Goal: Find specific page/section: Find specific page/section

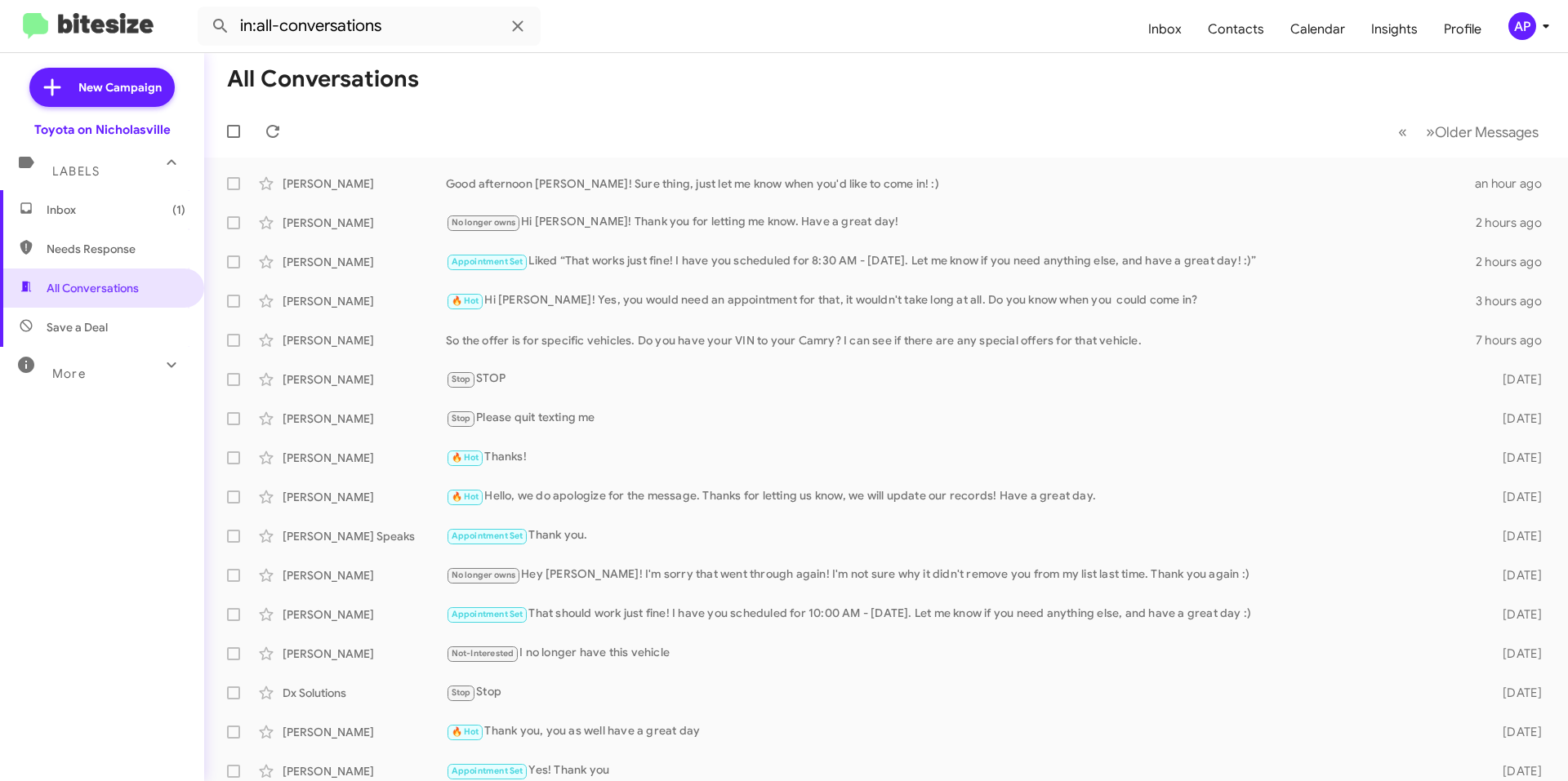
click at [116, 213] on span "Inbox (1)" at bounding box center [116, 210] width 139 height 17
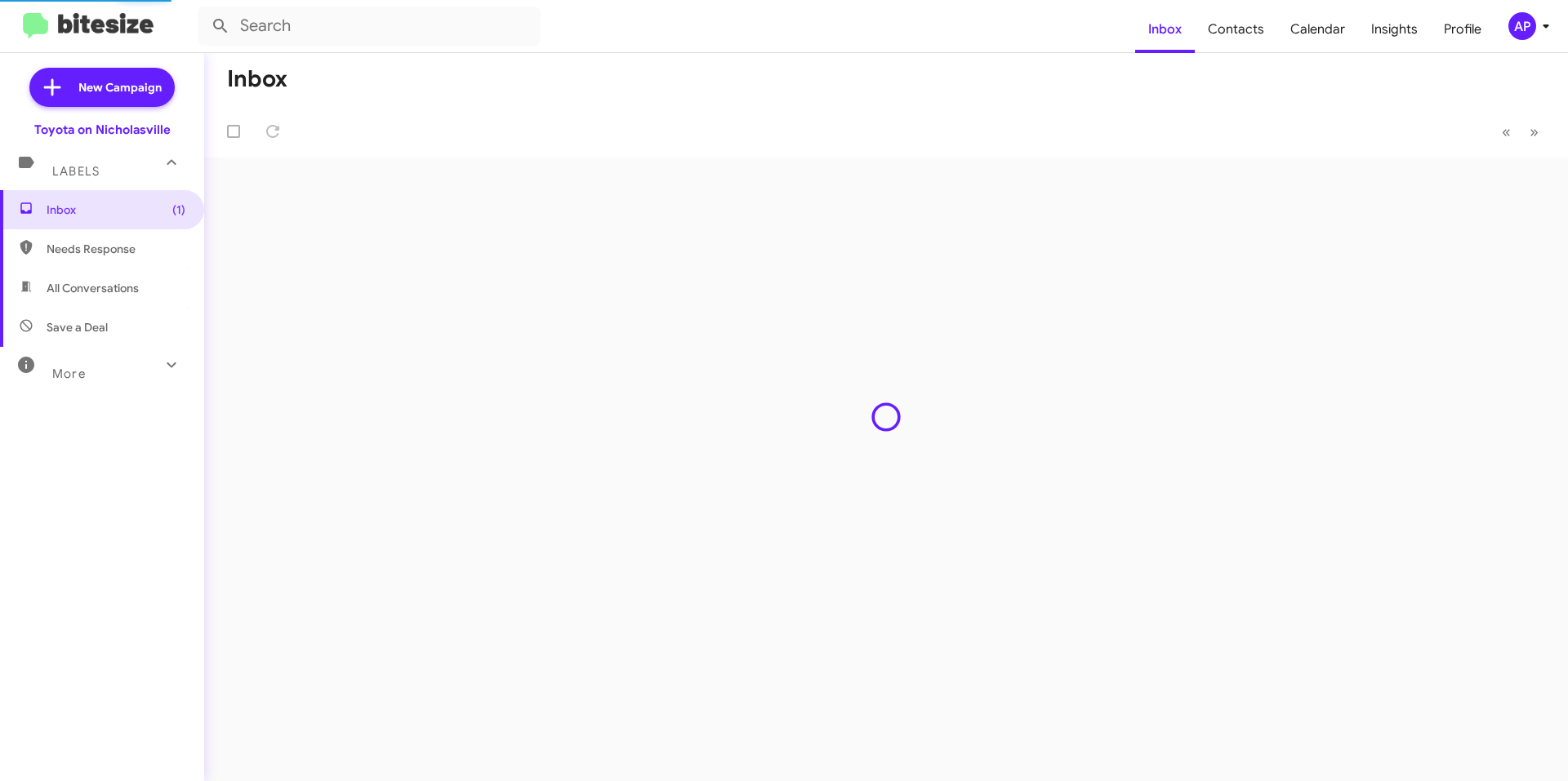
click at [774, 91] on mat-toolbar-row "Inbox" at bounding box center [886, 80] width 1364 height 52
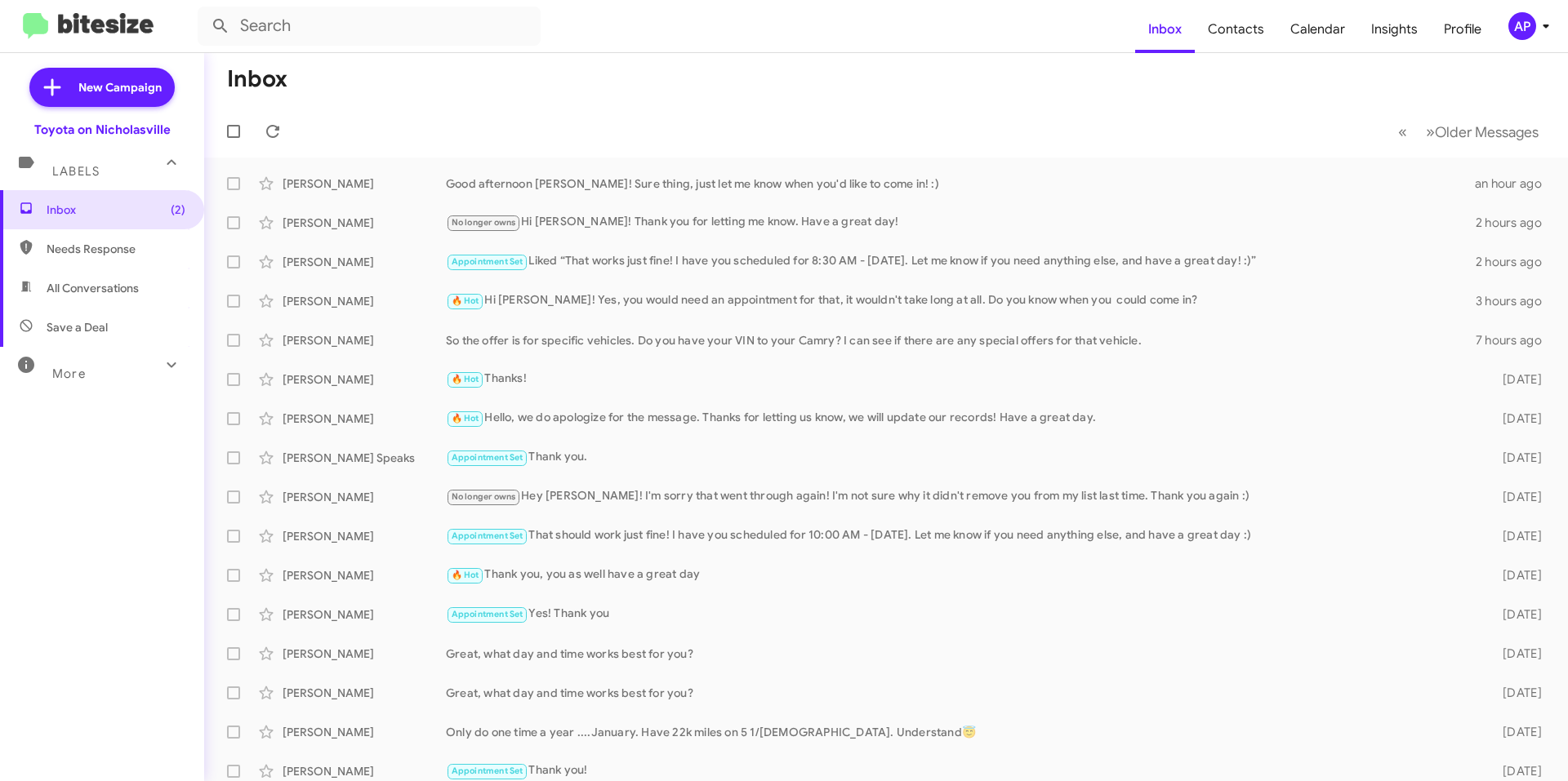
click at [94, 467] on div "Inbox (2) Needs Response All Conversations Save a Deal More Important 🔥 Hot App…" at bounding box center [102, 424] width 204 height 469
click at [88, 358] on div "More" at bounding box center [86, 366] width 145 height 31
click at [528, 116] on mat-toolbar-row "« Previous » Next Older Messages" at bounding box center [886, 131] width 1364 height 52
click at [104, 300] on span "All Conversations" at bounding box center [102, 288] width 204 height 39
type input "in:all-conversations"
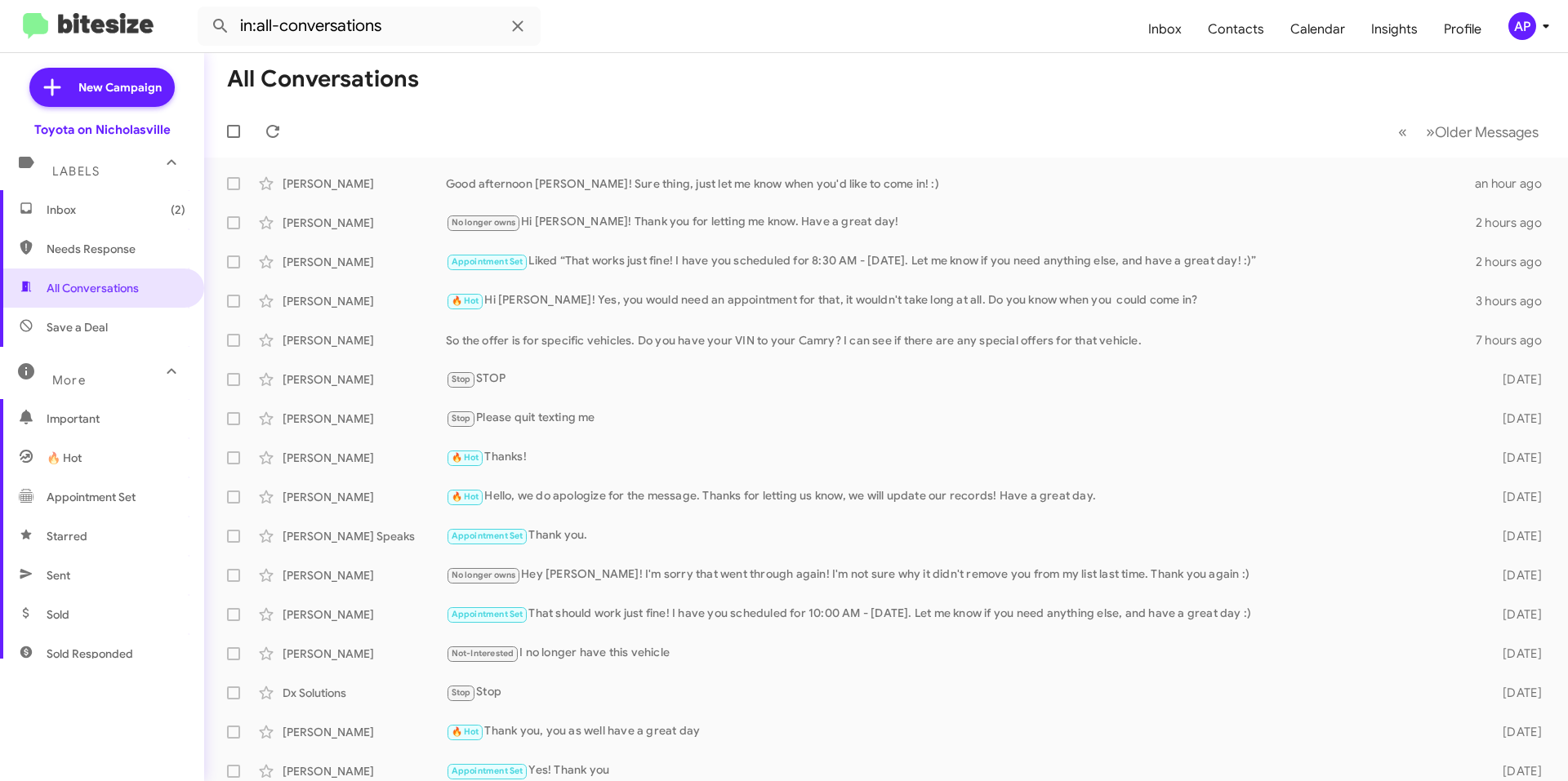
click at [655, 107] on mat-toolbar-row "« Previous » Next Older Messages" at bounding box center [886, 131] width 1364 height 52
click at [105, 206] on span "Inbox (2)" at bounding box center [116, 210] width 139 height 17
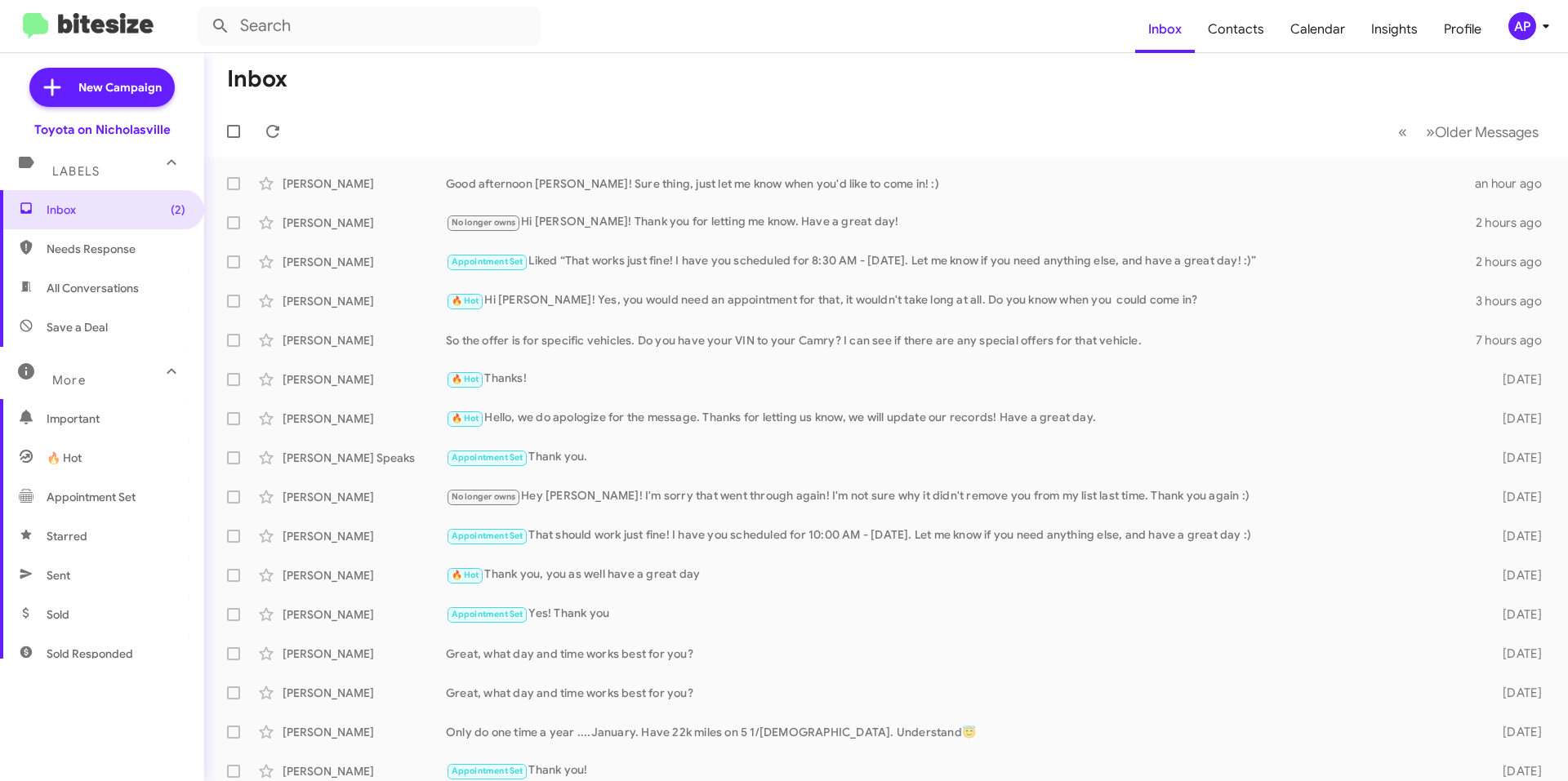
click at [458, 115] on mat-toolbar-row "« Previous » Next Older Messages" at bounding box center [886, 131] width 1364 height 52
click at [642, 104] on mat-toolbar-row "Inbox" at bounding box center [886, 80] width 1364 height 52
click at [634, 100] on mat-toolbar-row "Inbox" at bounding box center [886, 80] width 1364 height 52
click at [459, 78] on mat-toolbar-row "Inbox" at bounding box center [886, 80] width 1364 height 52
click at [435, 93] on mat-toolbar-row "Inbox" at bounding box center [886, 80] width 1364 height 52
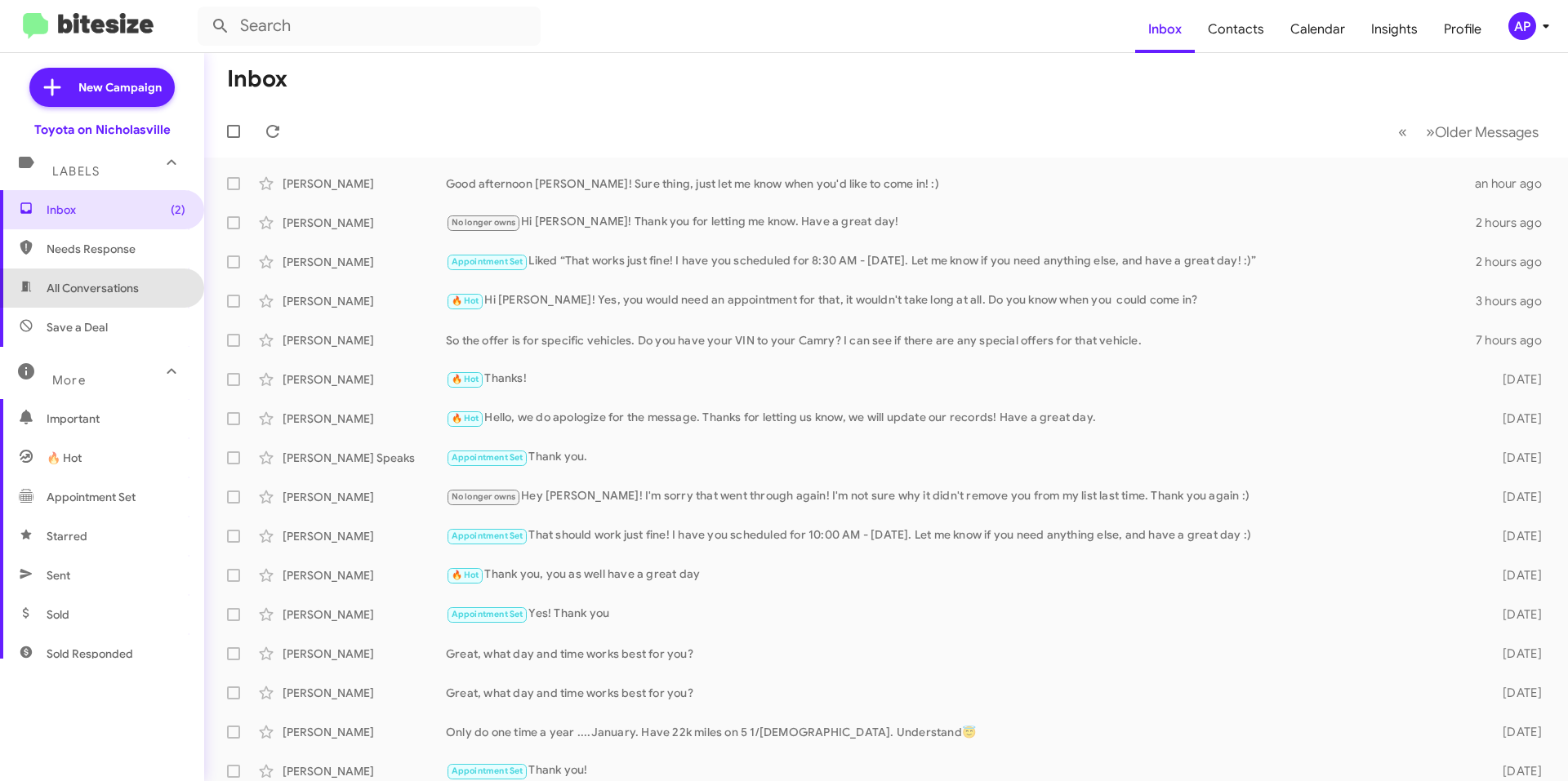
click at [137, 279] on span "All Conversations" at bounding box center [102, 288] width 204 height 39
type input "in:all-conversations"
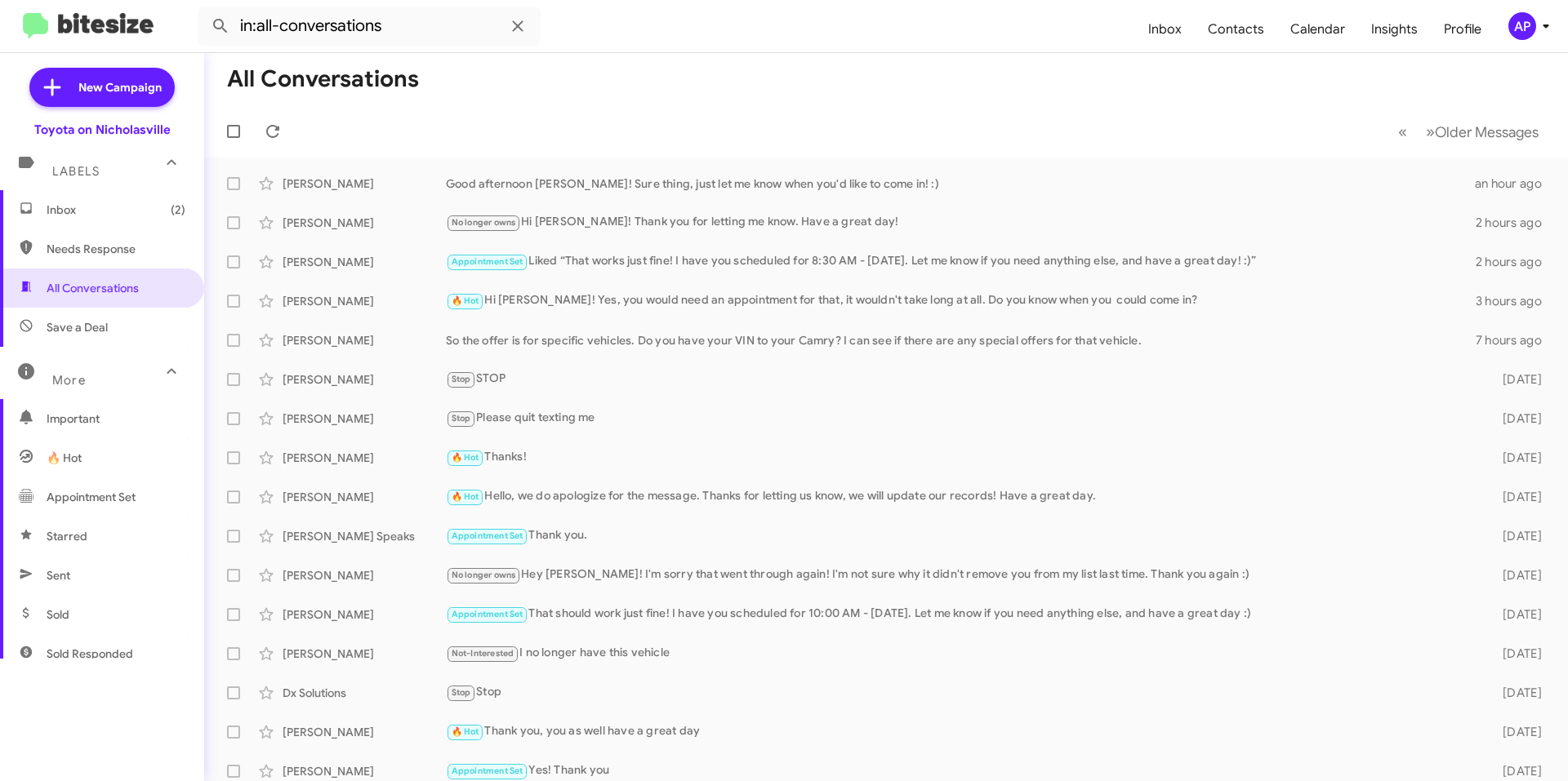
click at [769, 61] on mat-toolbar-row "All Conversations" at bounding box center [886, 80] width 1364 height 52
click at [141, 212] on span "Inbox (2)" at bounding box center [116, 210] width 139 height 17
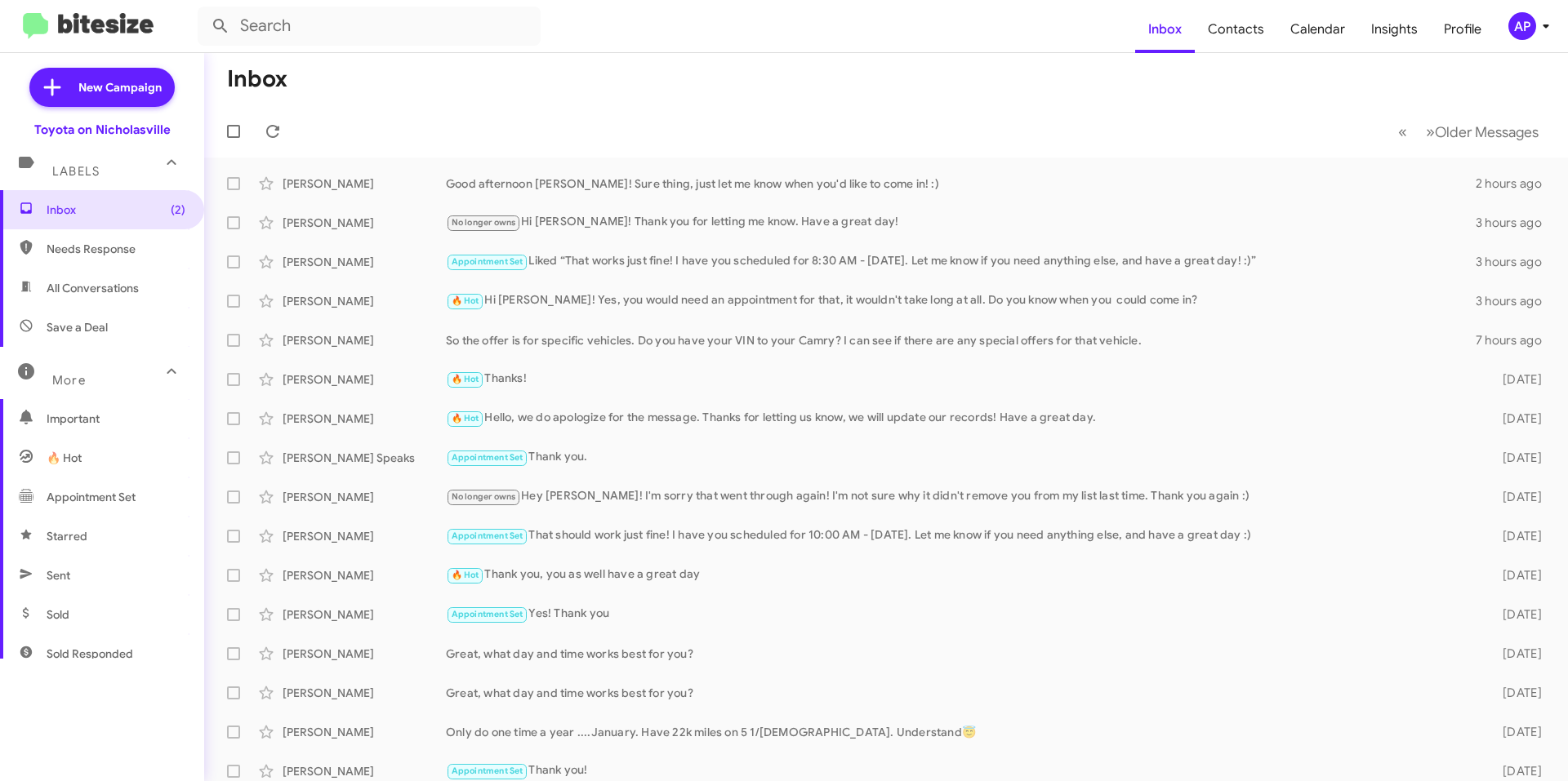
click at [112, 280] on span "All Conversations" at bounding box center [92, 288] width 92 height 17
type input "in:all-conversations"
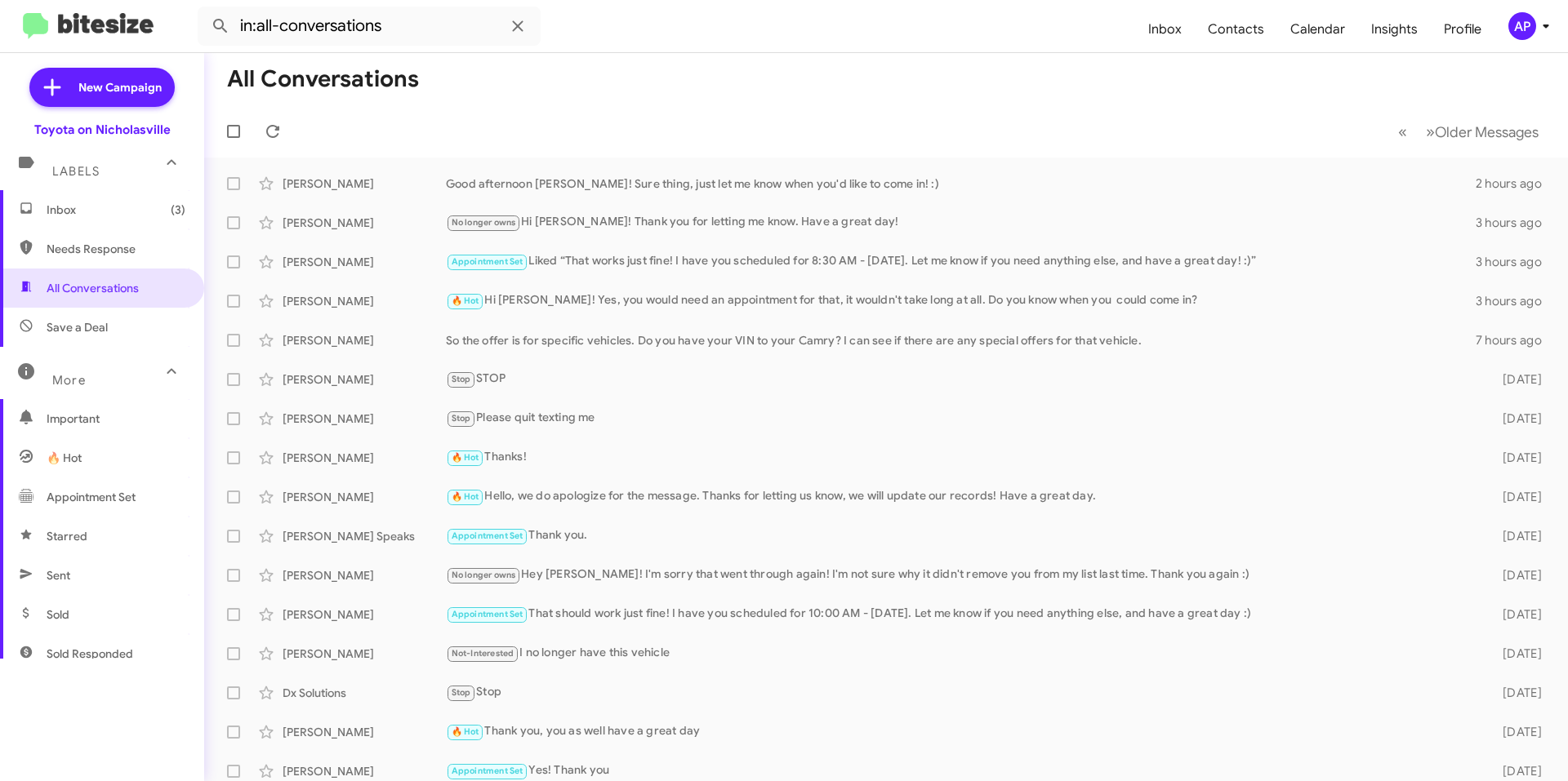
click at [109, 212] on span "Inbox (3)" at bounding box center [116, 210] width 139 height 17
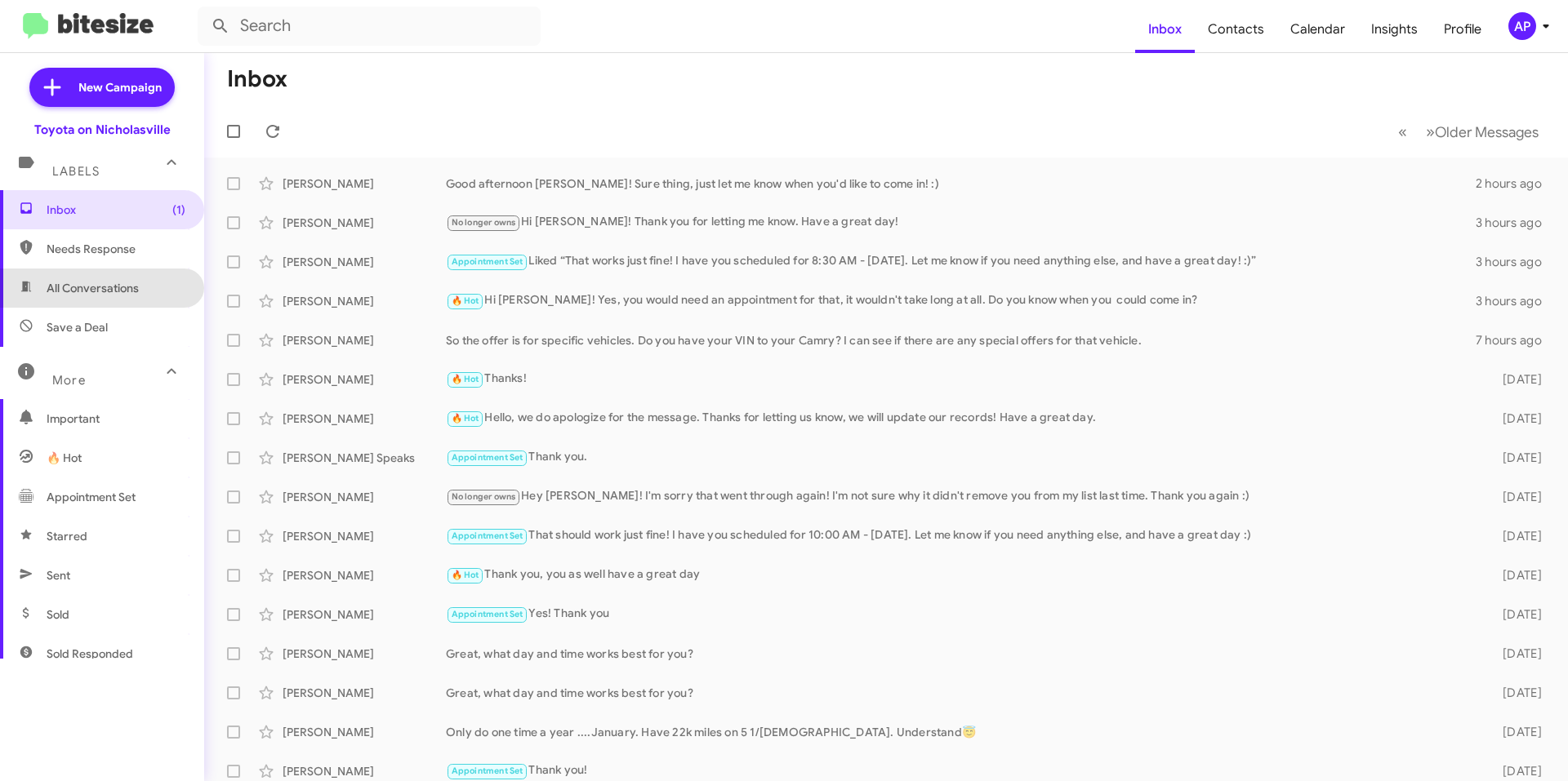
click at [158, 289] on span "All Conversations" at bounding box center [102, 288] width 204 height 39
type input "in:all-conversations"
